Goal: Task Accomplishment & Management: Manage account settings

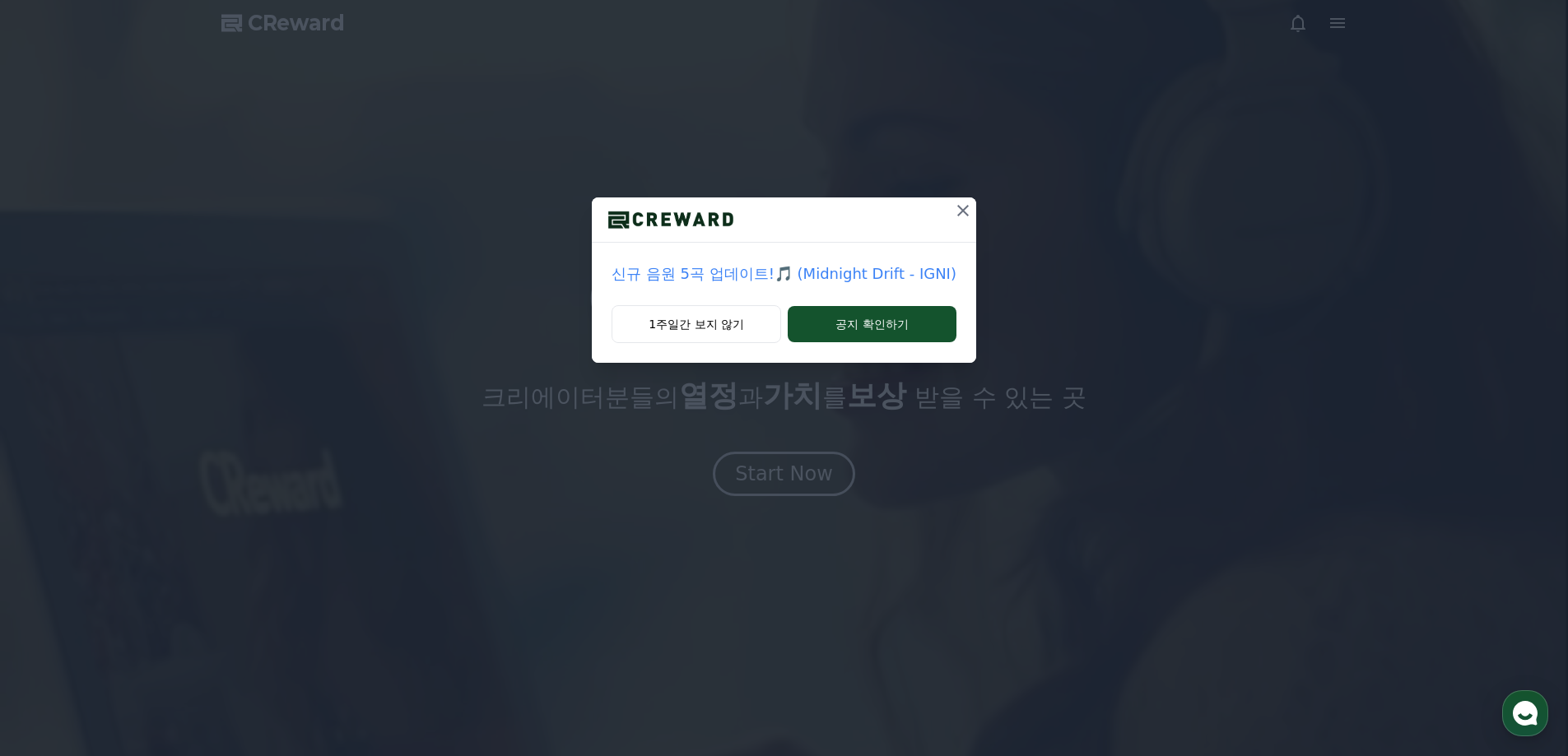
click at [957, 209] on icon at bounding box center [963, 210] width 11 height 11
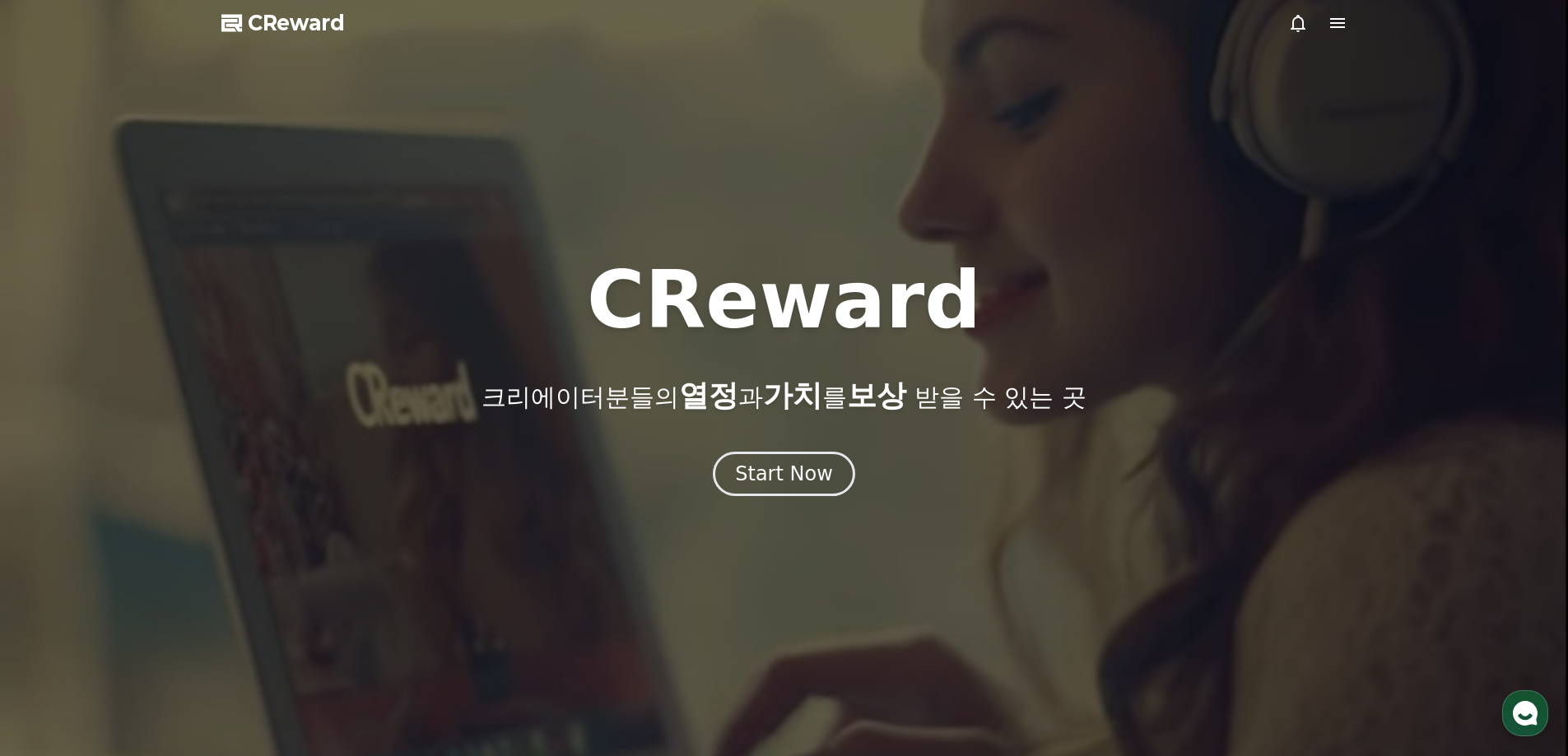
click at [1333, 16] on icon at bounding box center [1338, 23] width 20 height 20
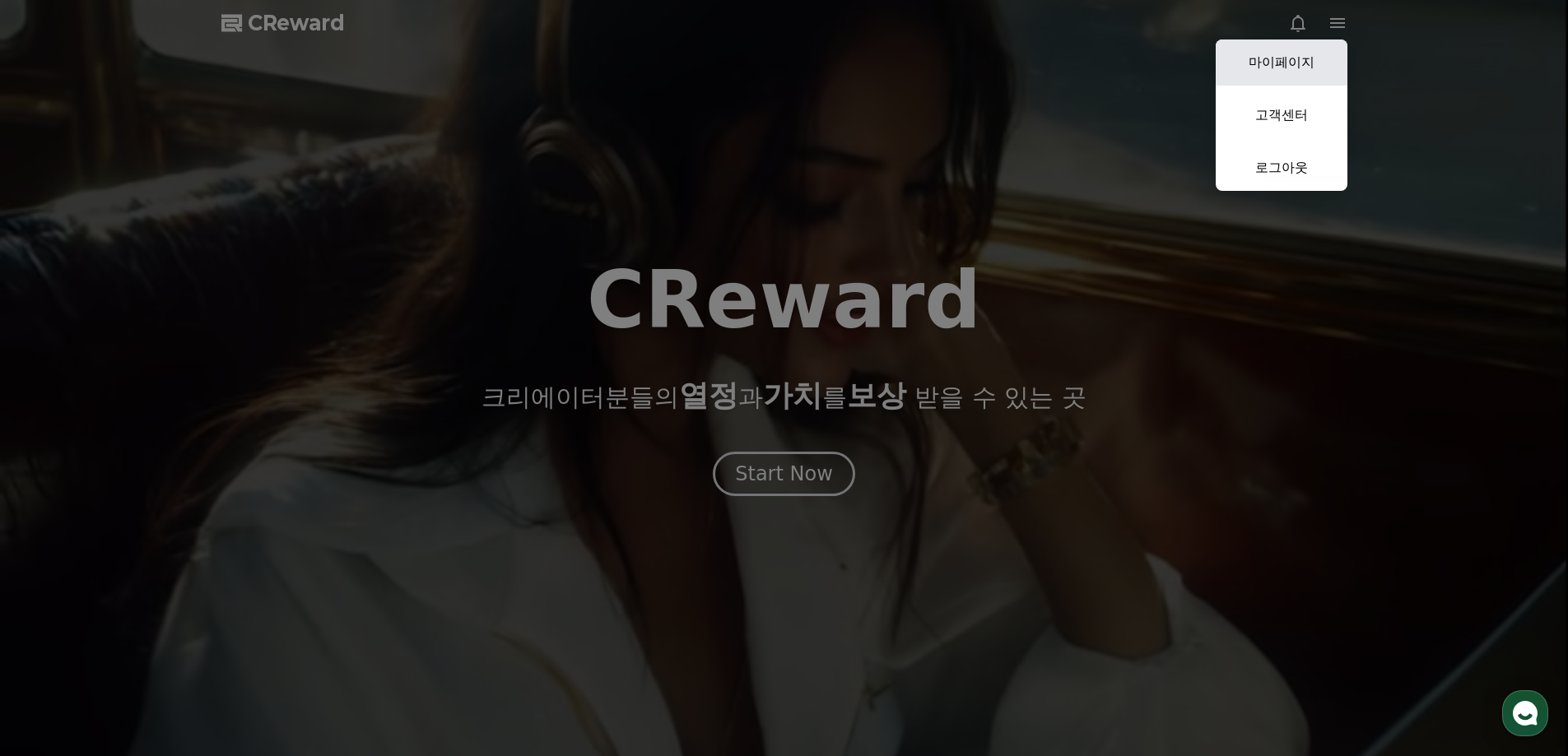
click at [1288, 55] on link "마이페이지" at bounding box center [1282, 62] width 132 height 46
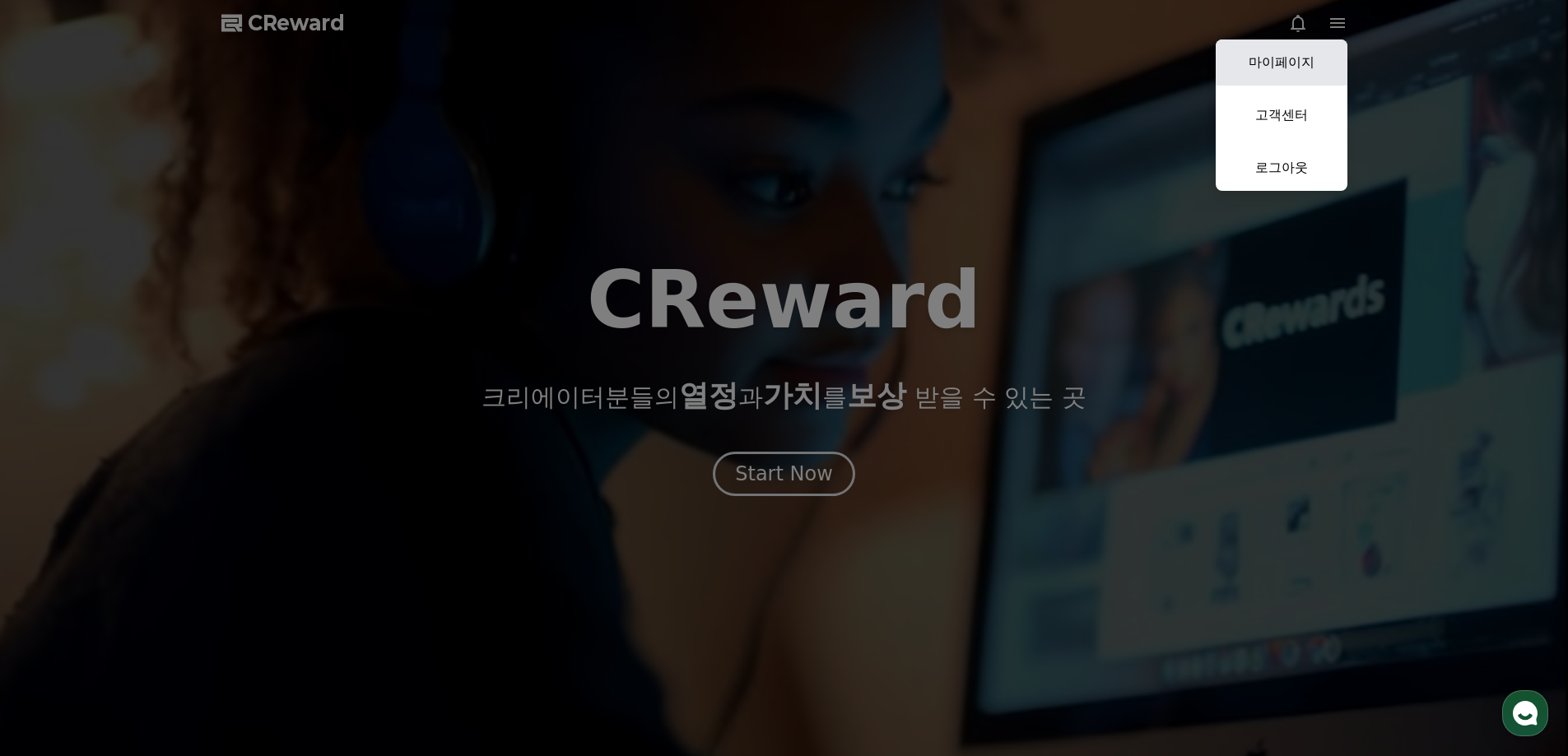
select select "**********"
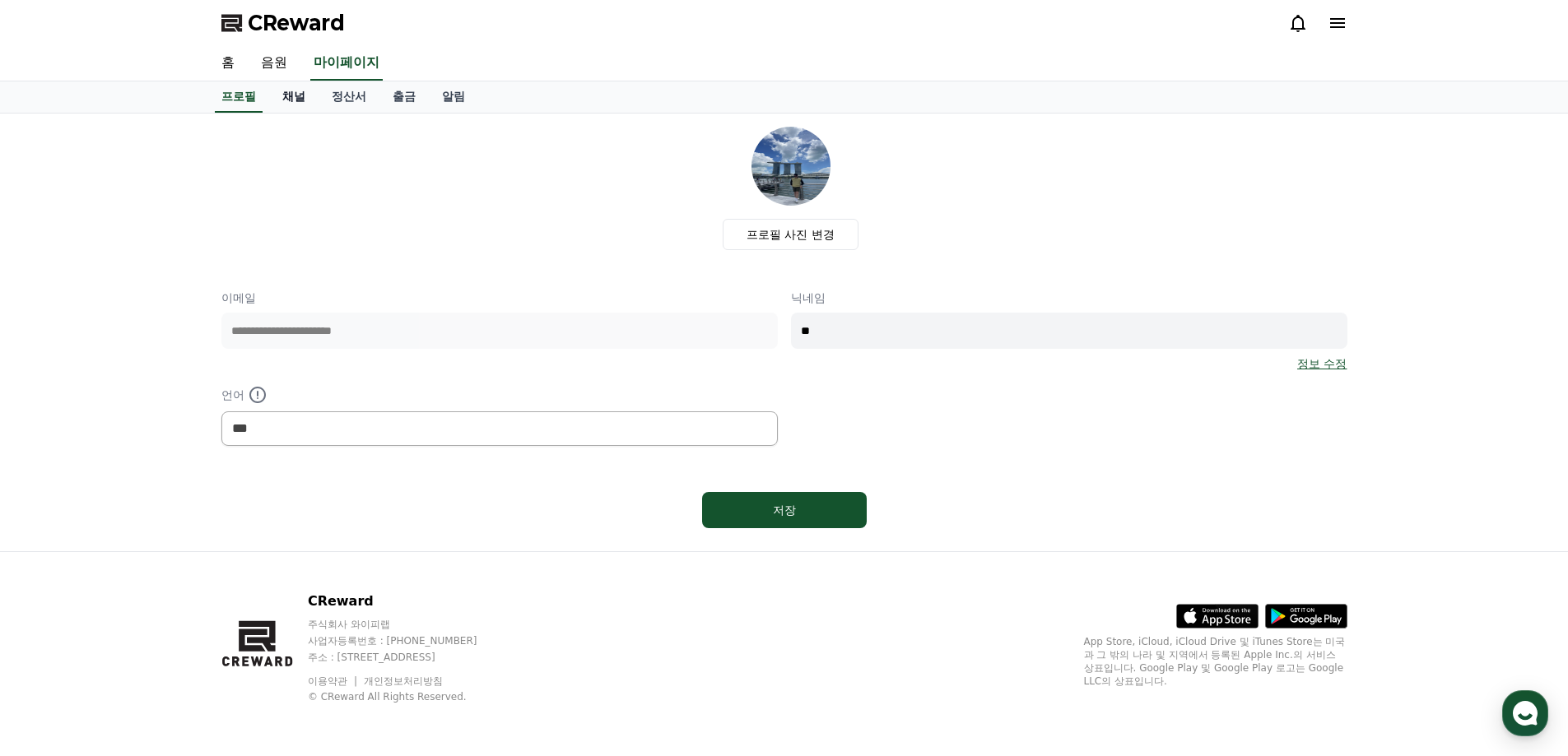
click at [306, 97] on link "채널" at bounding box center [294, 96] width 49 height 31
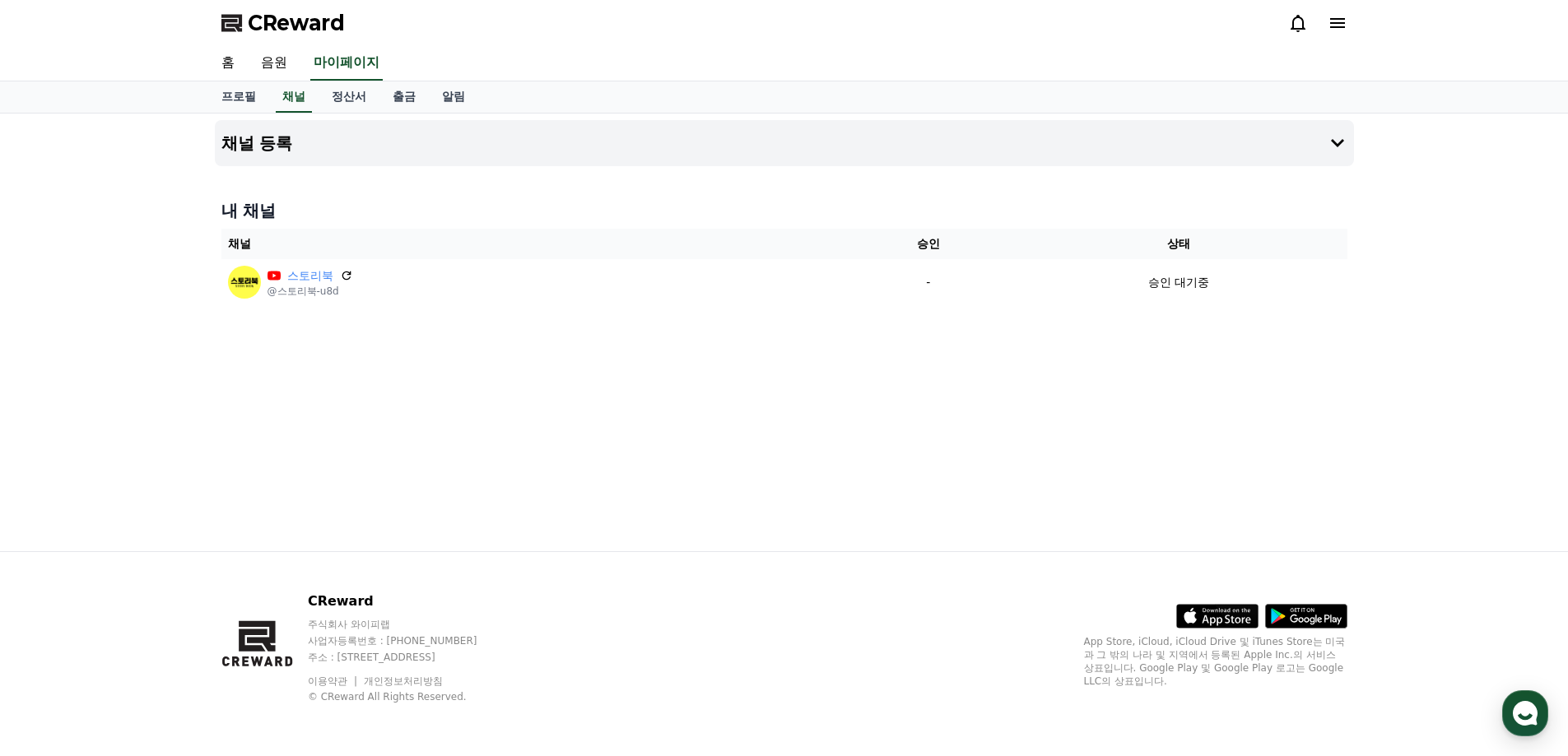
drag, startPoint x: 732, startPoint y: 441, endPoint x: 722, endPoint y: 441, distance: 10.0
drag, startPoint x: 722, startPoint y: 441, endPoint x: 637, endPoint y: 403, distance: 93.1
click at [637, 403] on div "채널 등록 내 채널 채널 승인 상태 스토리북 @스토리북-u8d - 승인 대기중" at bounding box center [784, 332] width 1153 height 438
click at [358, 100] on link "정산서" at bounding box center [348, 96] width 61 height 31
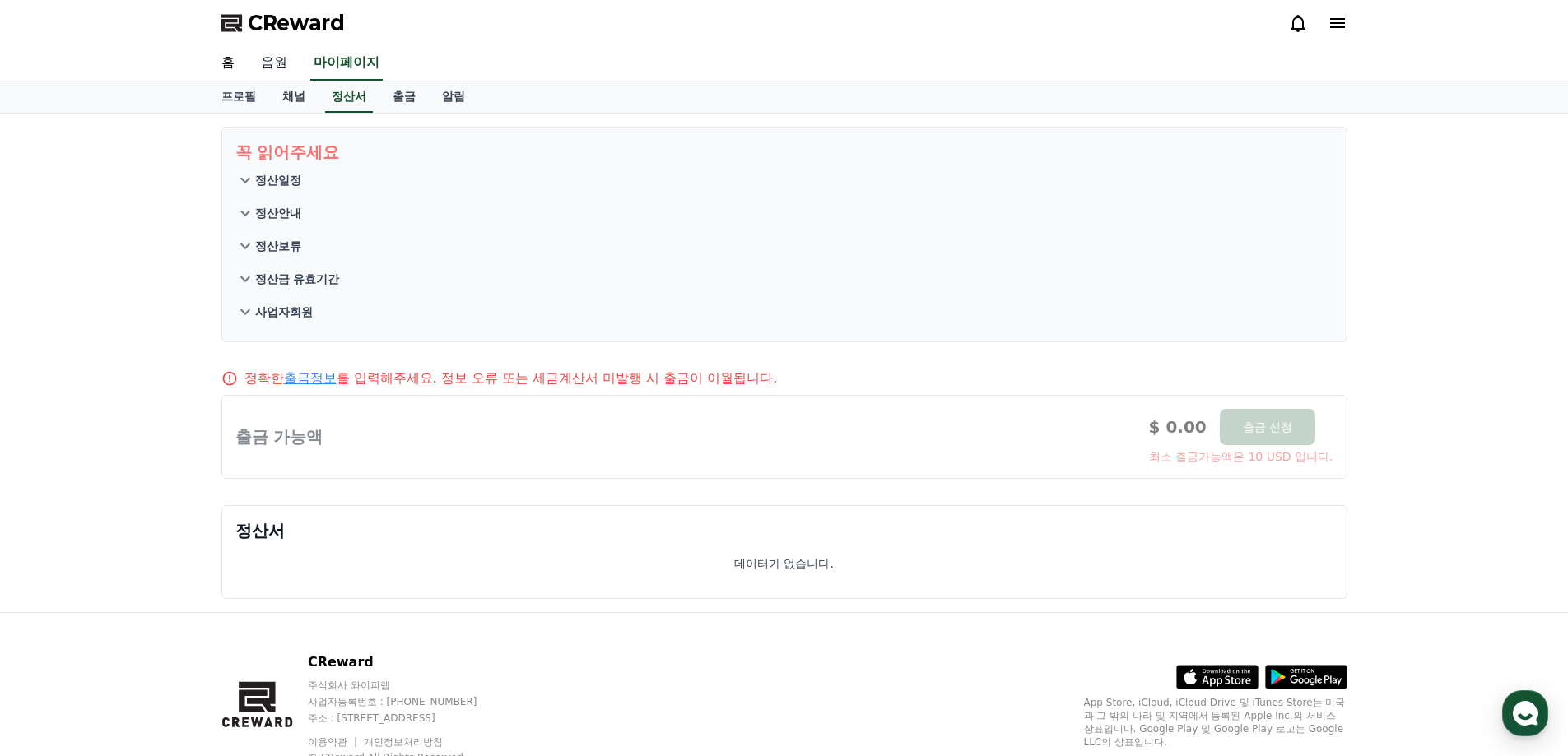
click at [265, 61] on link "음원" at bounding box center [274, 63] width 53 height 35
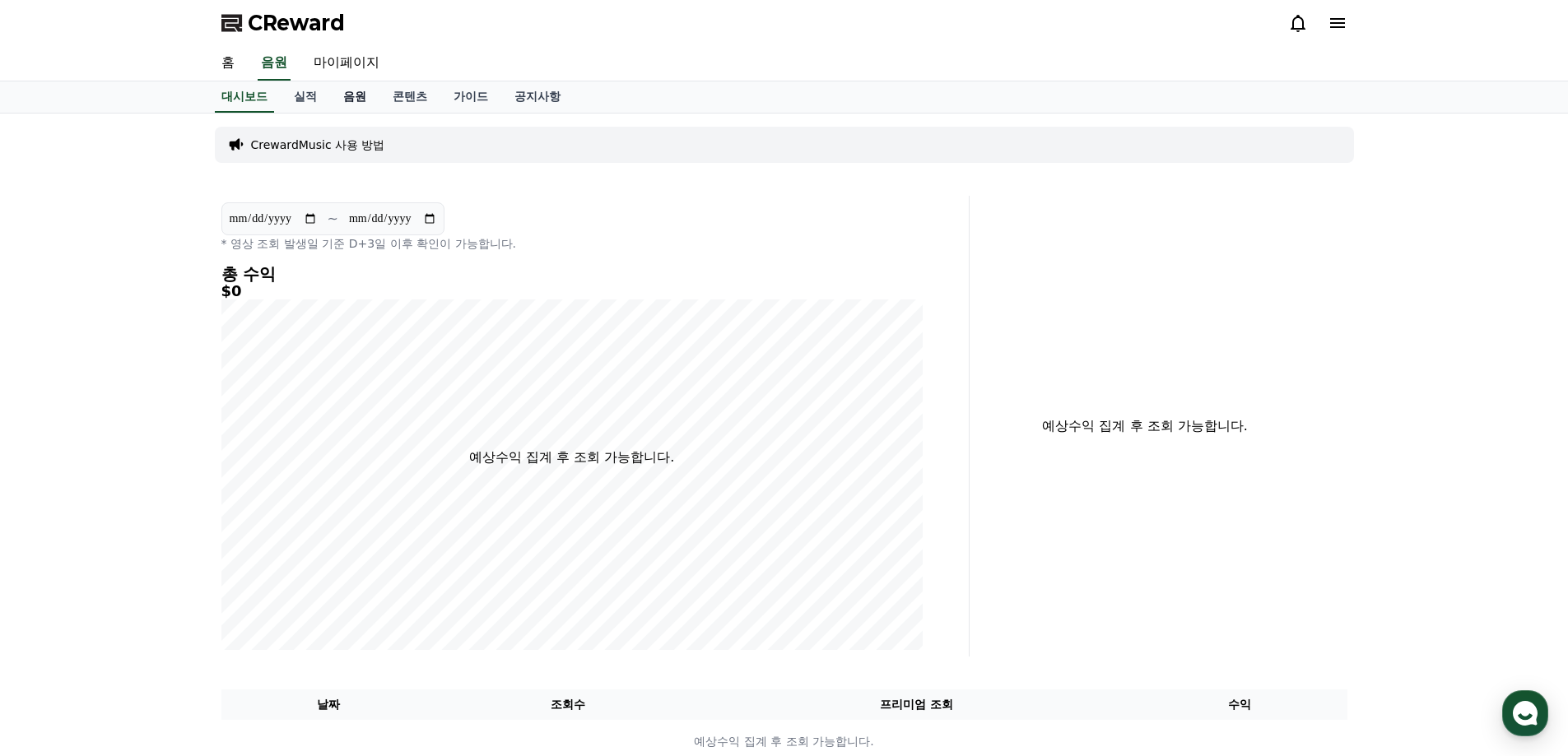
click at [351, 93] on link "음원" at bounding box center [355, 96] width 49 height 31
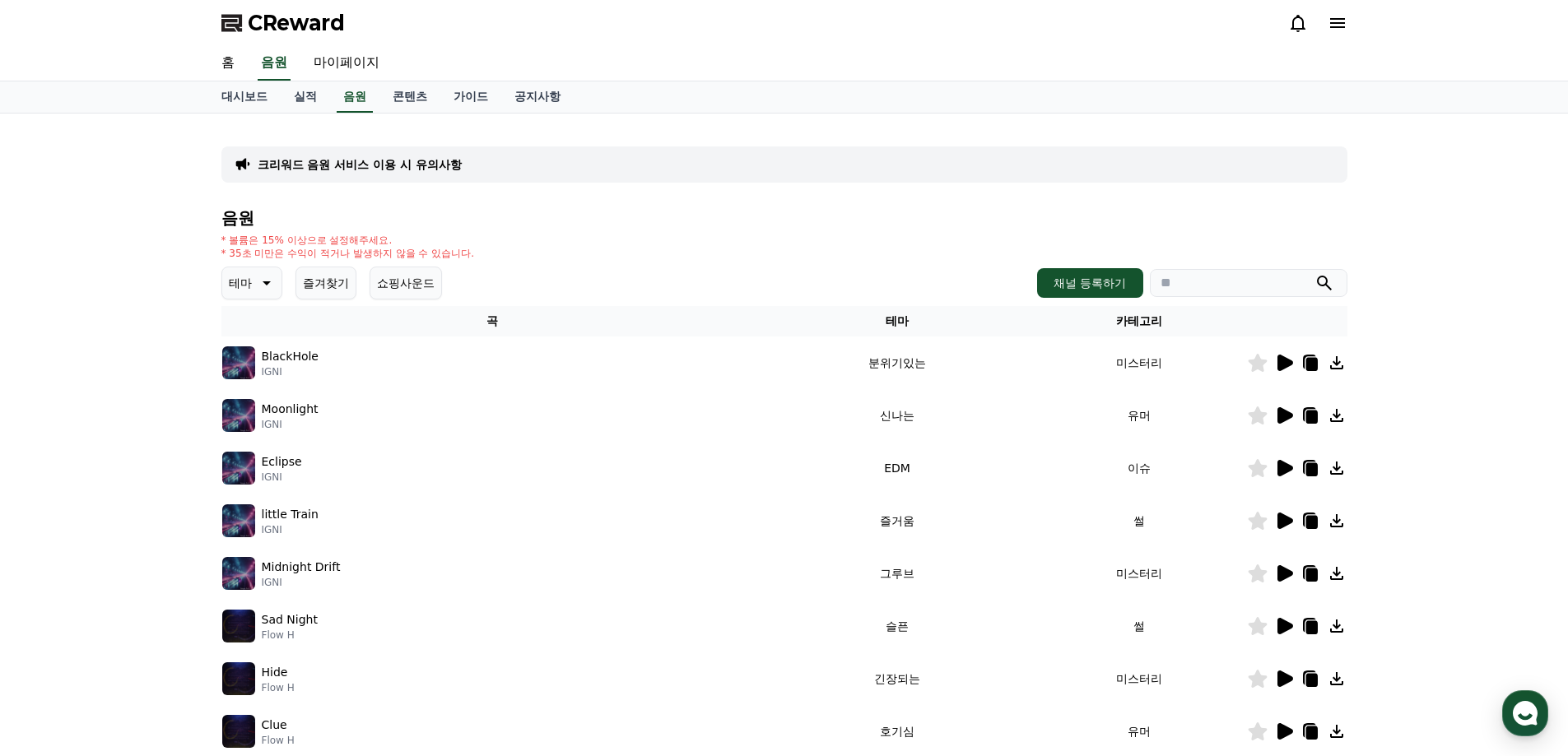
click at [1224, 295] on input "search" at bounding box center [1248, 283] width 197 height 28
paste input "****"
type input "****"
click at [1315, 274] on button "submit" at bounding box center [1324, 283] width 20 height 20
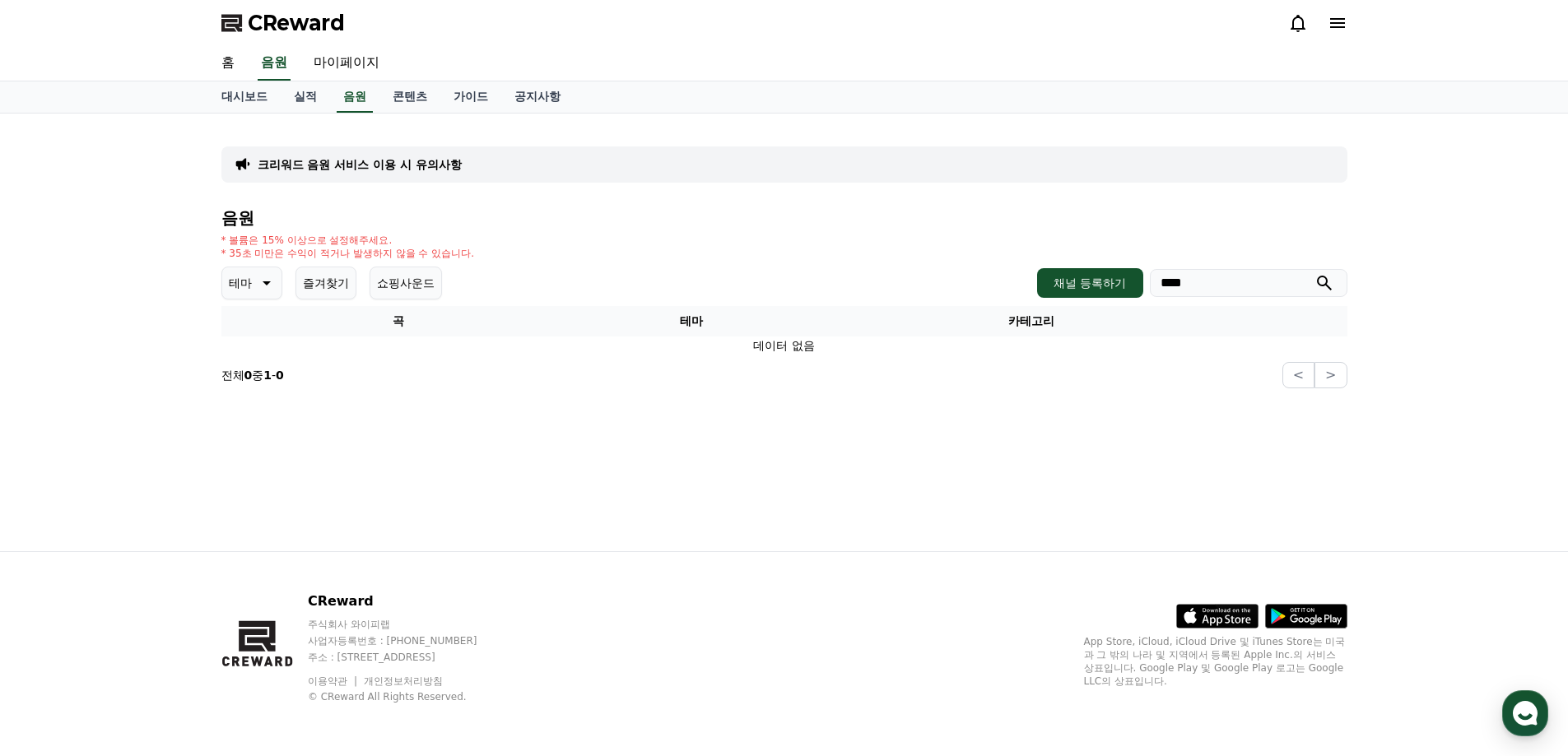
drag, startPoint x: 588, startPoint y: 485, endPoint x: 574, endPoint y: 472, distance: 19.1
click at [574, 472] on div "크리워드 음원 서비스 이용 시 유의사항 음원 * 볼륨은 15% 이상으로 설정해주세요. * 35초 미만은 수익이 적거나 발생하지 않을 수 있습니…" at bounding box center [784, 332] width 1153 height 438
click at [871, 439] on div "크리워드 음원 서비스 이용 시 유의사항 음원 * 볼륨은 15% 이상으로 설정해주세요. * 35초 미만은 수익이 적거나 발생하지 않을 수 있습니…" at bounding box center [784, 332] width 1153 height 438
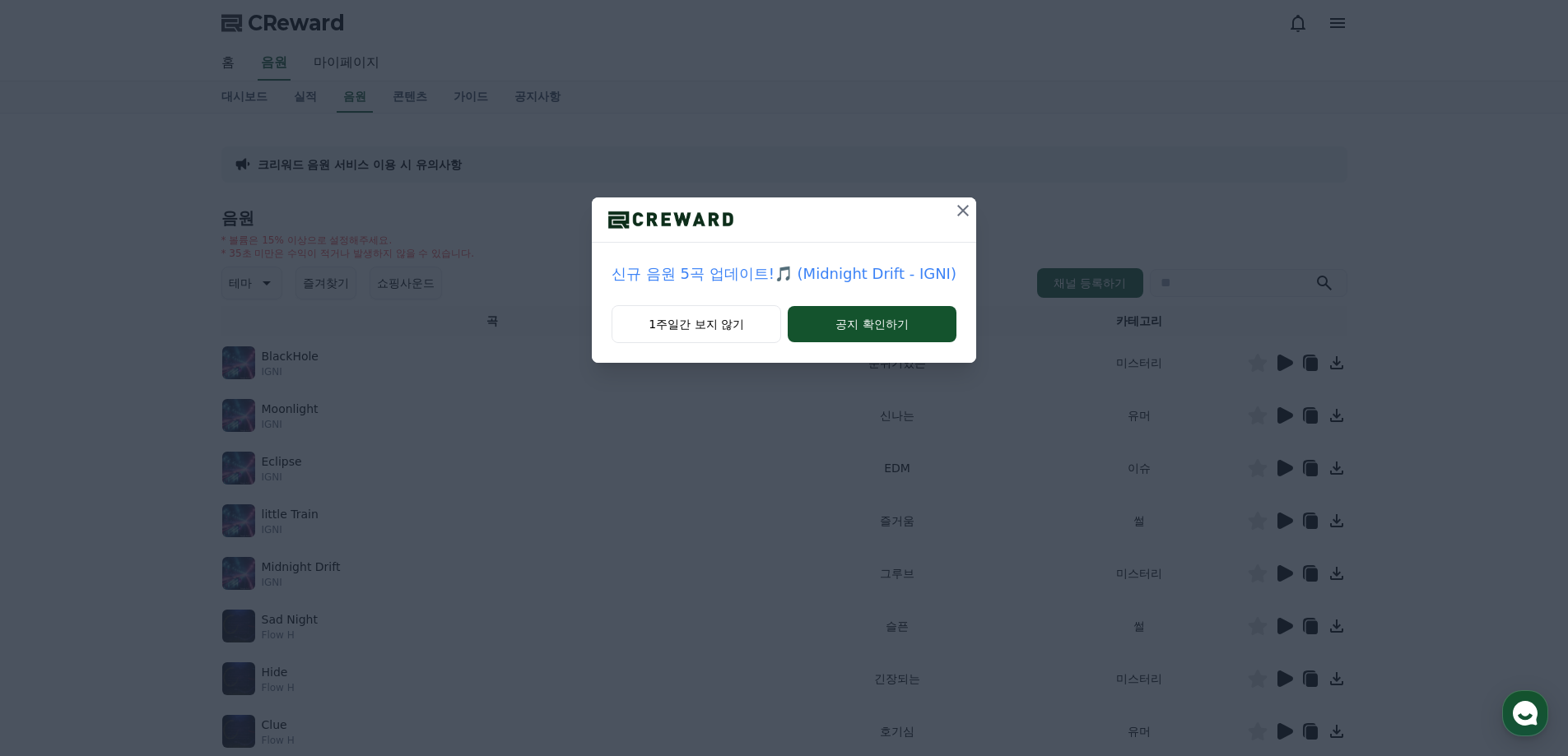
click at [957, 206] on icon at bounding box center [963, 210] width 20 height 20
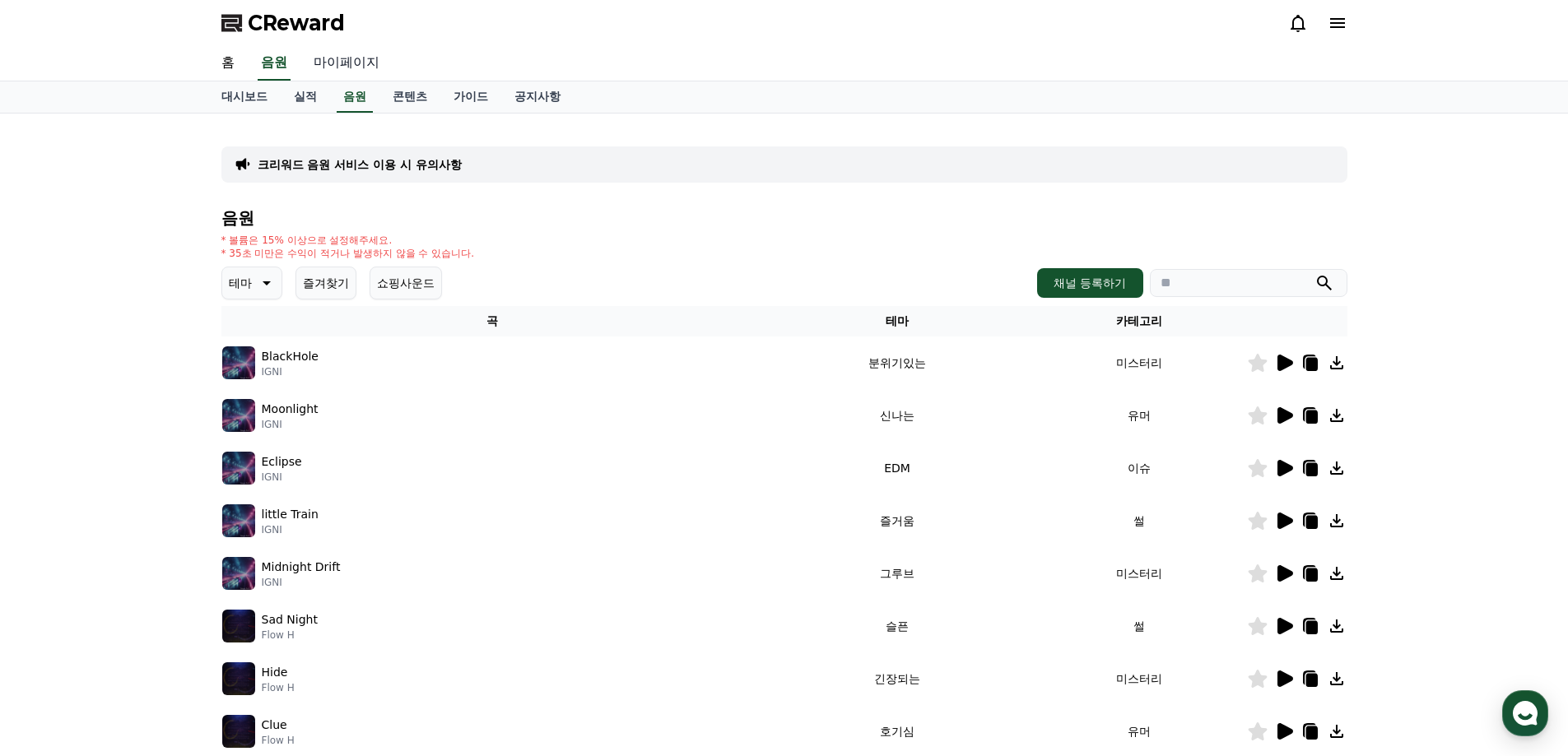
click at [338, 62] on link "마이페이지" at bounding box center [346, 63] width 93 height 35
select select "**********"
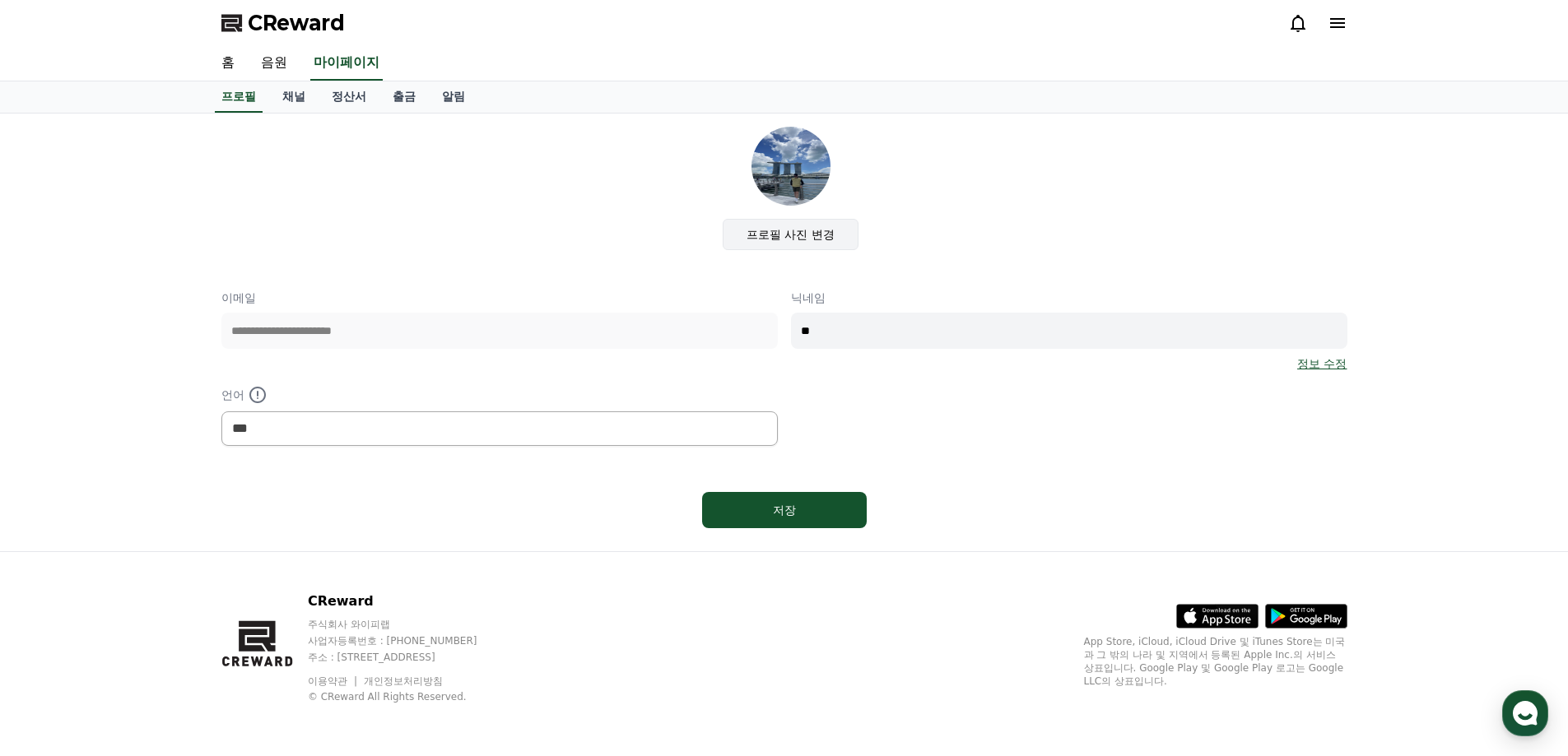
click at [787, 232] on label "프로필 사진 변경" at bounding box center [791, 234] width 136 height 31
click at [0, 0] on input "프로필 사진 변경" at bounding box center [0, 0] width 0 height 0
click at [805, 235] on label "프로필 사진 변경" at bounding box center [791, 234] width 136 height 31
click at [0, 0] on input "프로필 사진 변경" at bounding box center [0, 0] width 0 height 0
click at [1009, 160] on div "프로필 사진 변경" at bounding box center [791, 188] width 1113 height 124
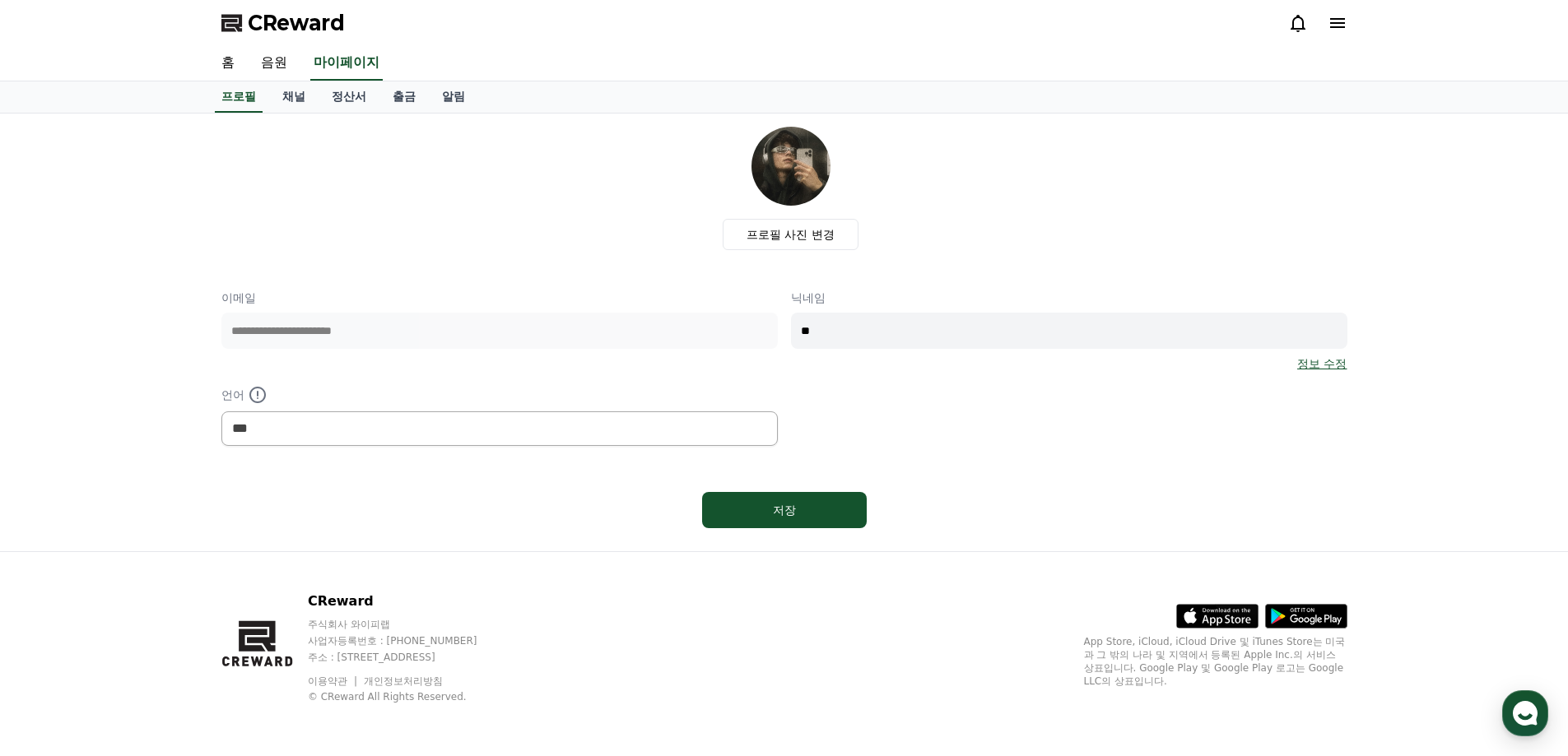
click at [1007, 160] on div "프로필 사진 변경" at bounding box center [791, 188] width 1113 height 124
click at [678, 319] on div "**********" at bounding box center [784, 368] width 1126 height 157
type input "*"
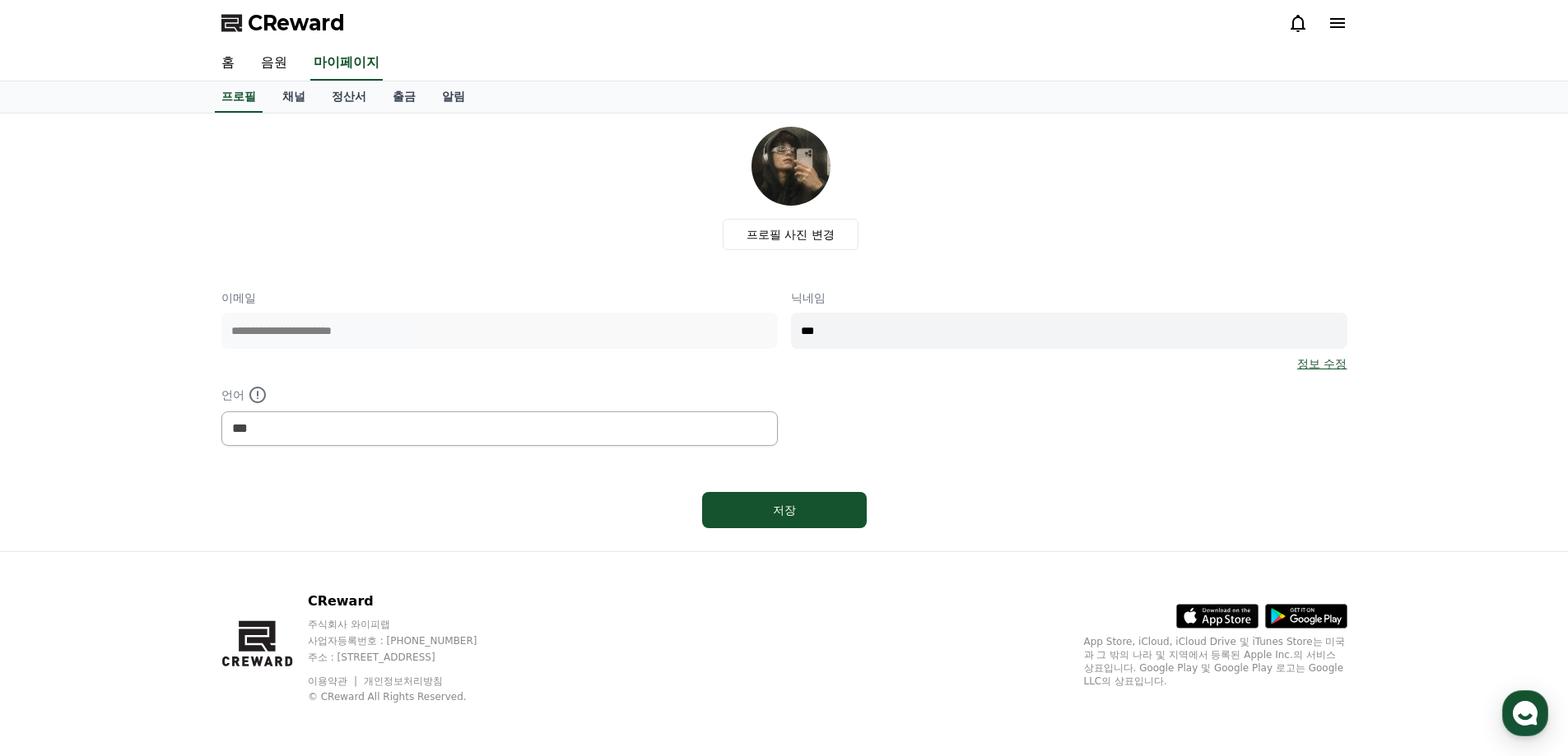
type input "***"
click at [844, 494] on button "저장" at bounding box center [784, 510] width 164 height 36
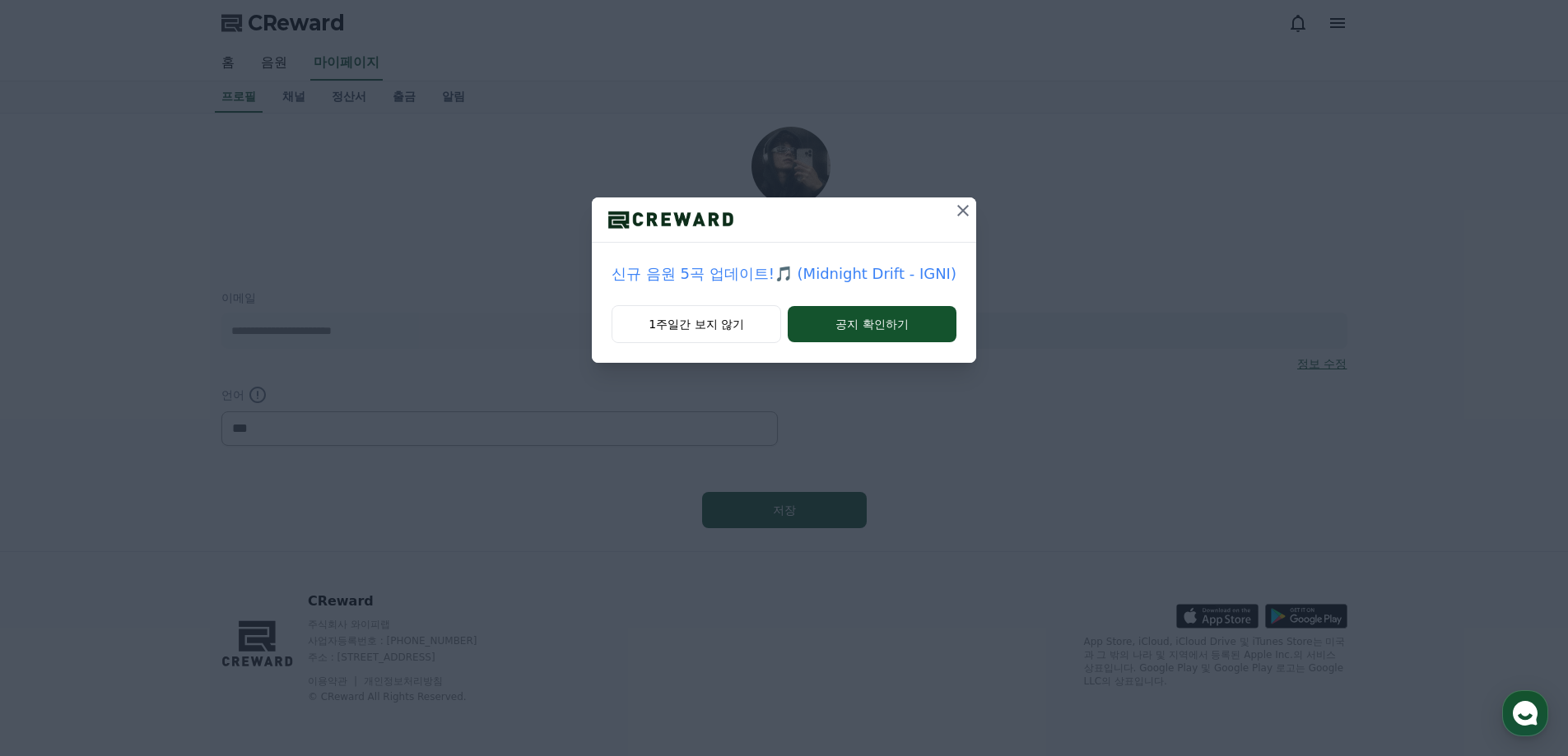
select select "**********"
click at [958, 215] on icon at bounding box center [963, 210] width 20 height 20
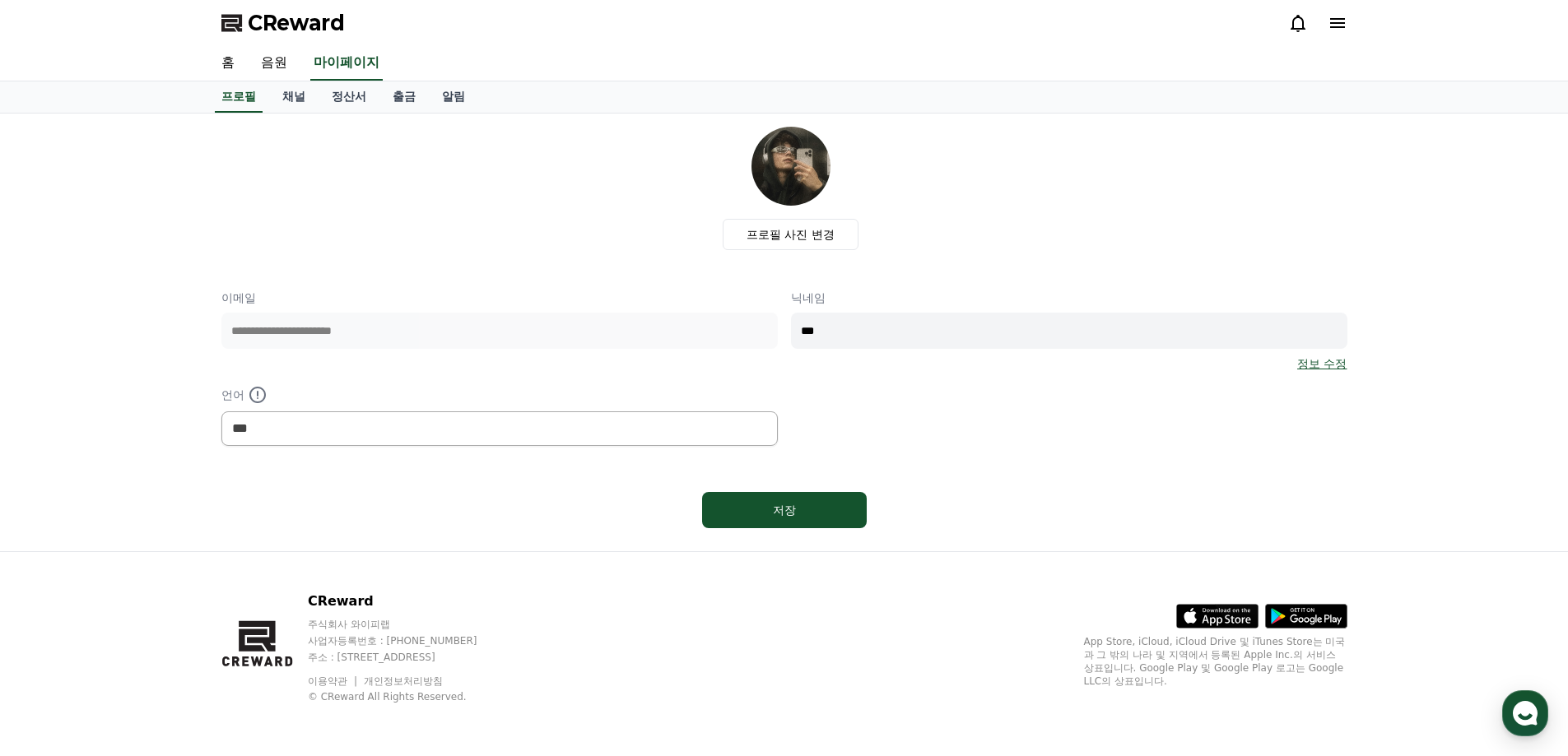
click at [1007, 203] on div "프로필 사진 변경" at bounding box center [791, 188] width 1113 height 124
click at [1006, 201] on div "프로필 사진 변경" at bounding box center [791, 188] width 1113 height 124
click at [286, 92] on link "채널" at bounding box center [294, 96] width 49 height 31
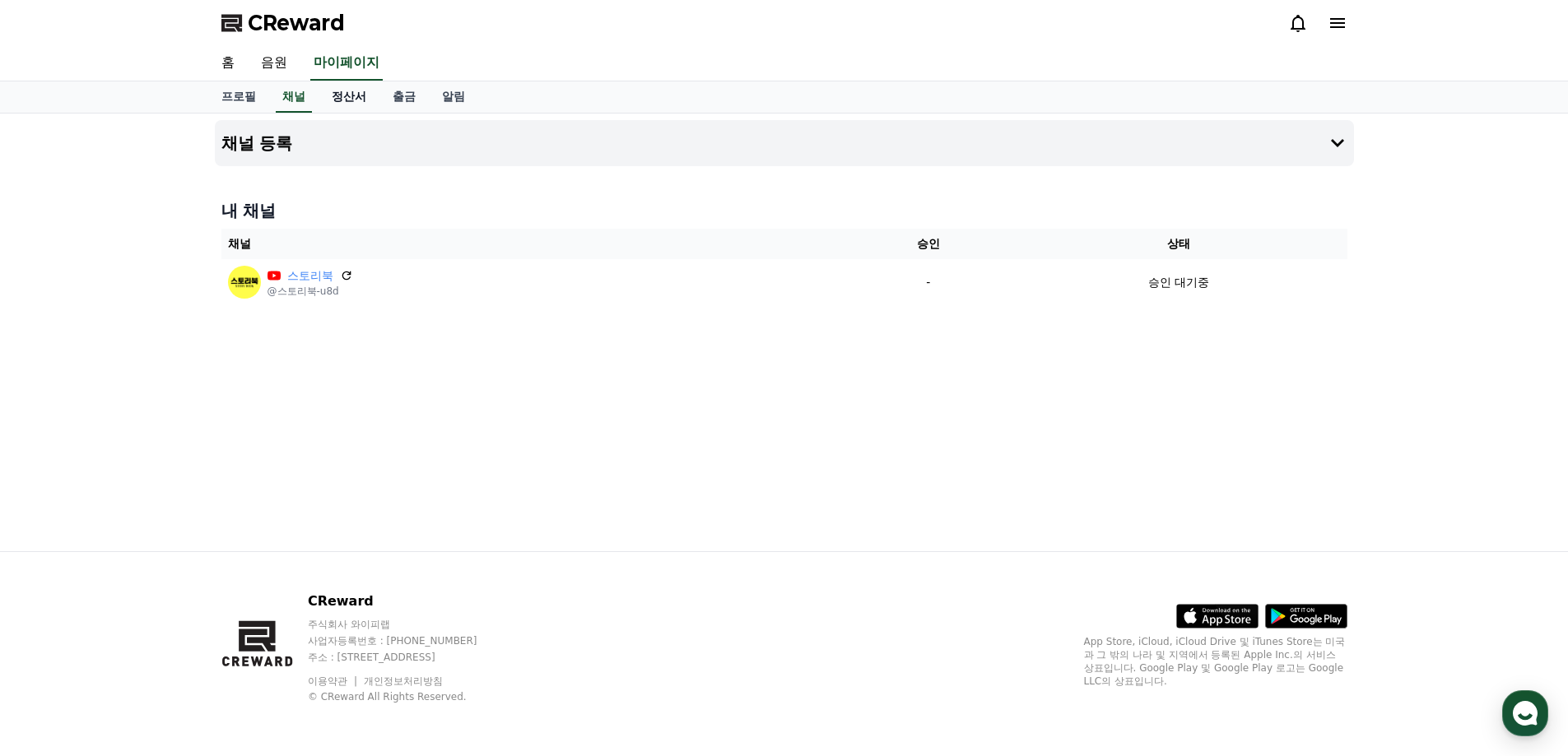
click at [353, 98] on link "정산서" at bounding box center [348, 96] width 61 height 31
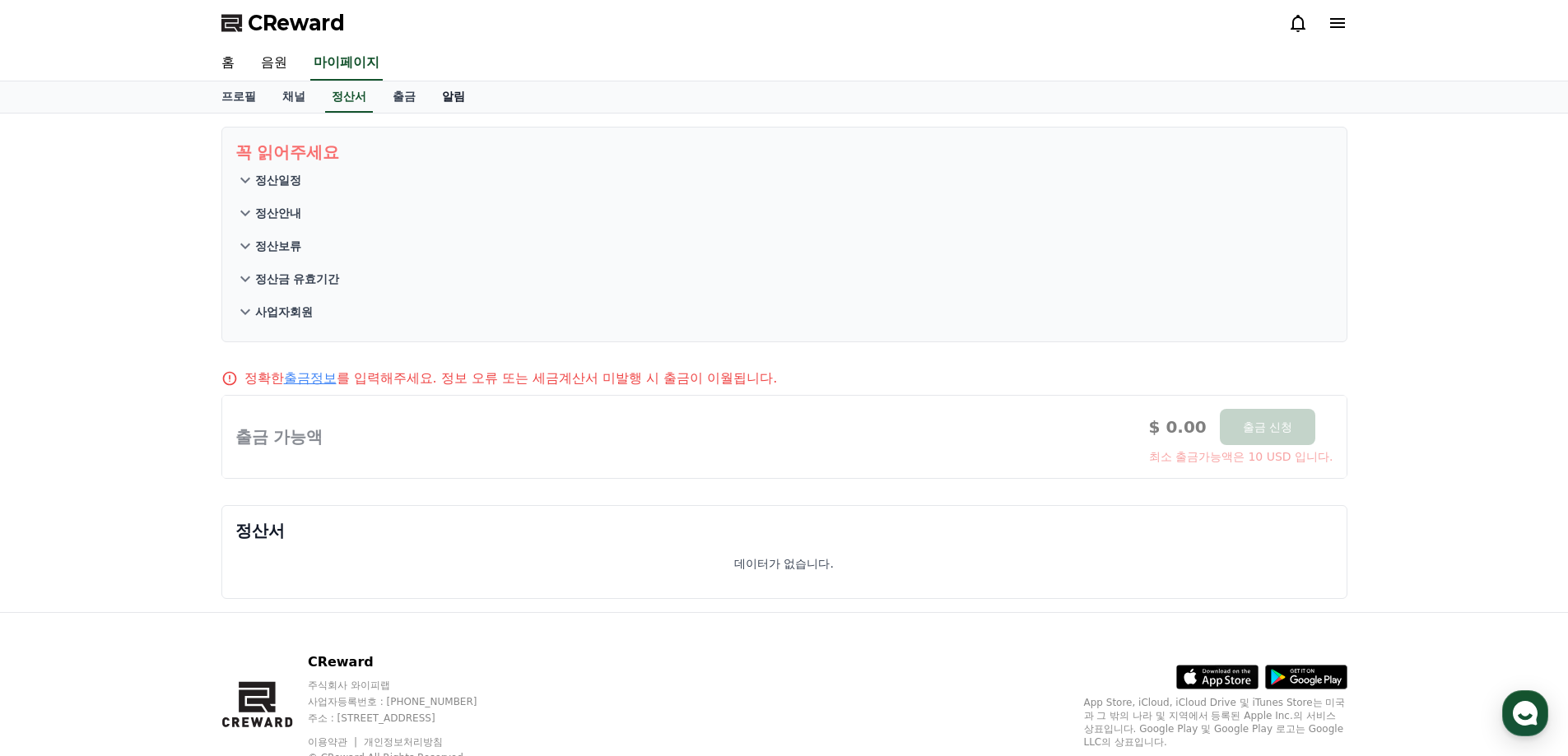
click at [446, 101] on link "알림" at bounding box center [453, 96] width 49 height 31
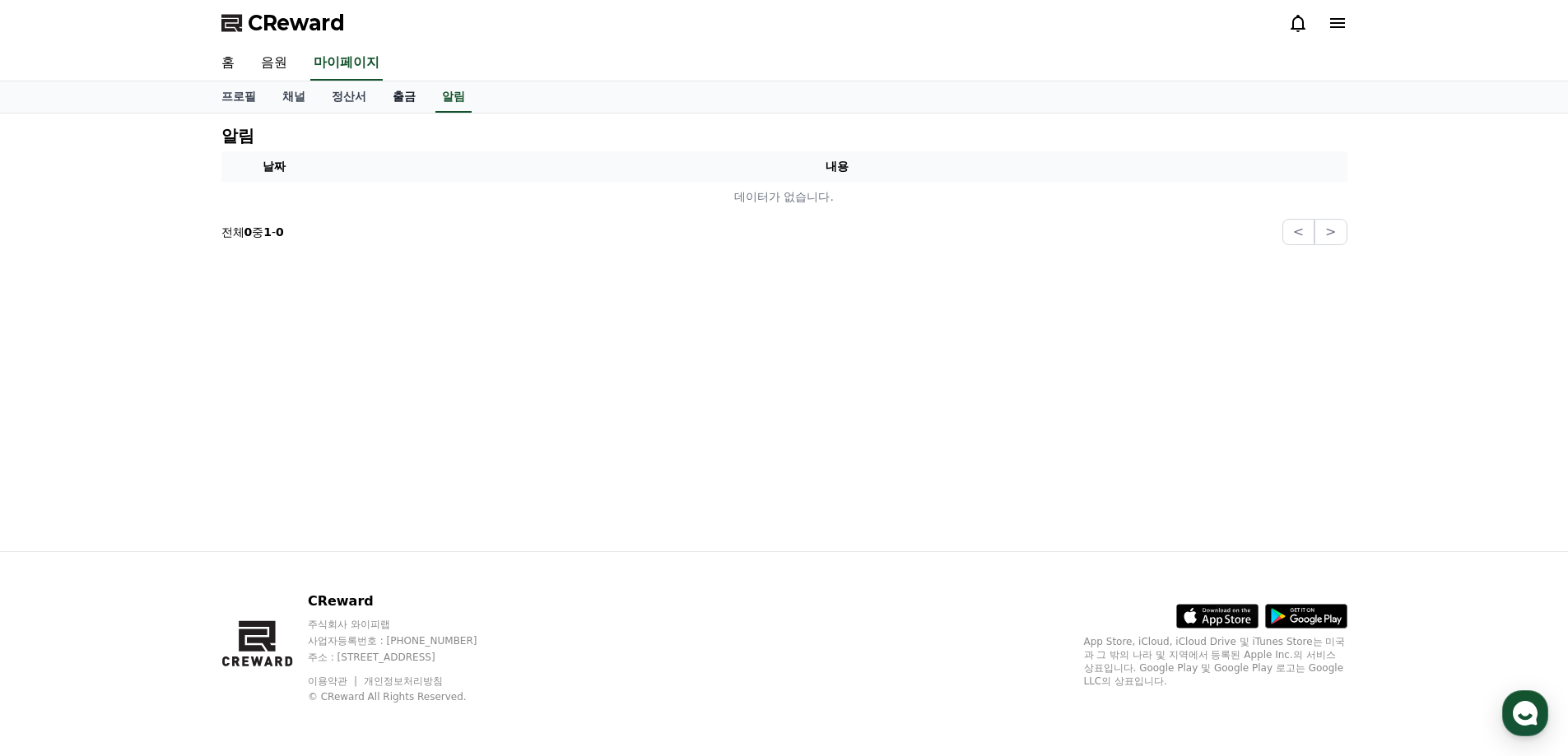
click at [398, 103] on link "출금" at bounding box center [404, 96] width 49 height 31
